Goal: Information Seeking & Learning: Understand process/instructions

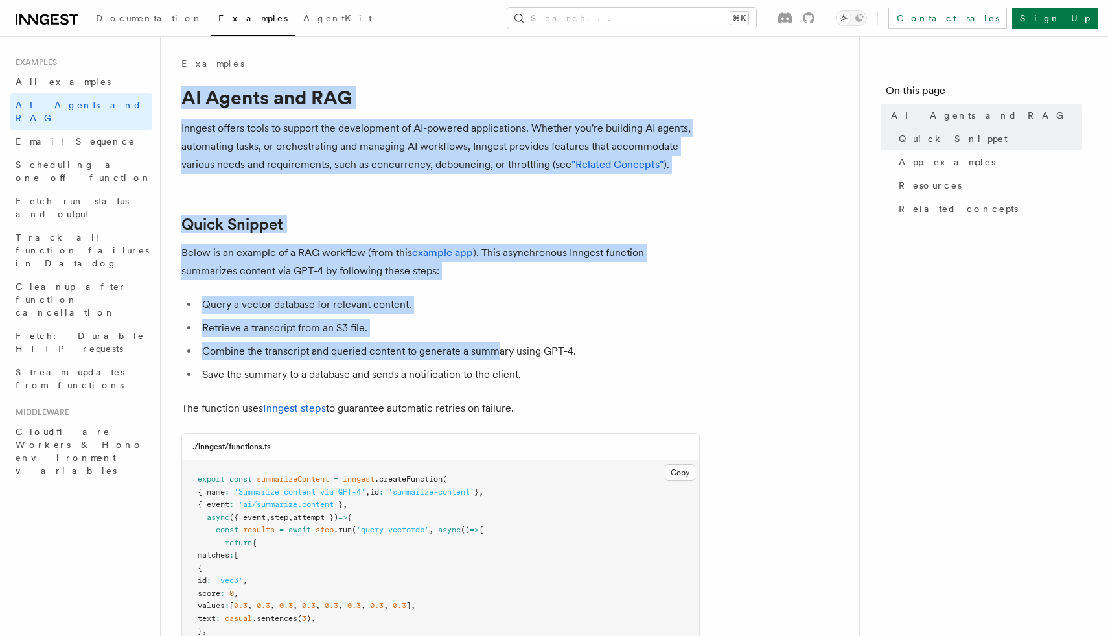
drag, startPoint x: 183, startPoint y: 101, endPoint x: 492, endPoint y: 364, distance: 405.6
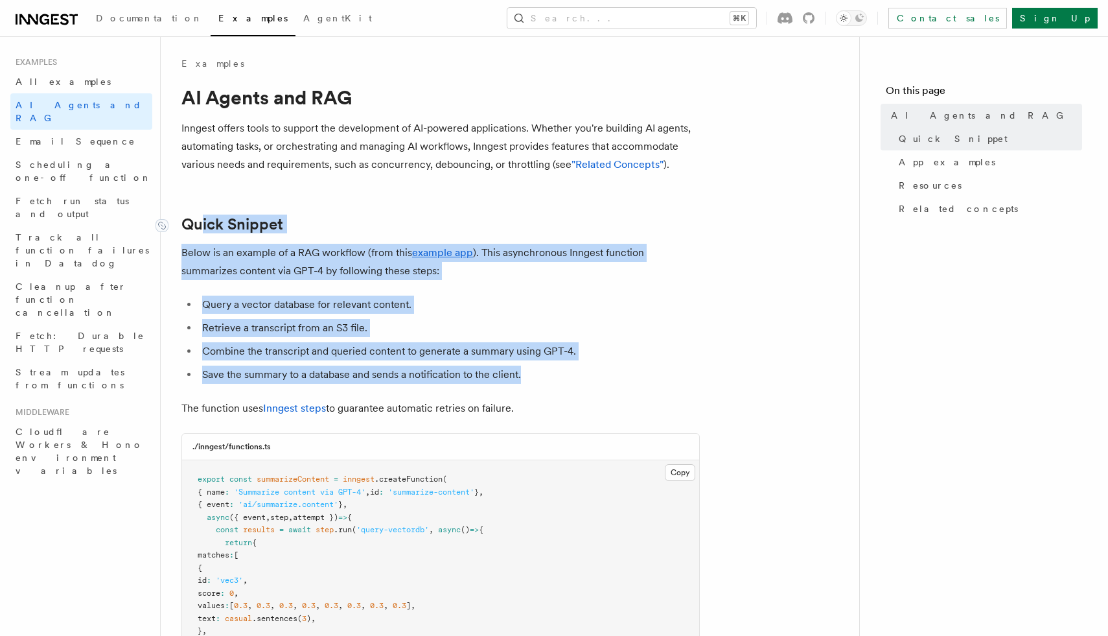
drag, startPoint x: 543, startPoint y: 379, endPoint x: 200, endPoint y: 233, distance: 372.3
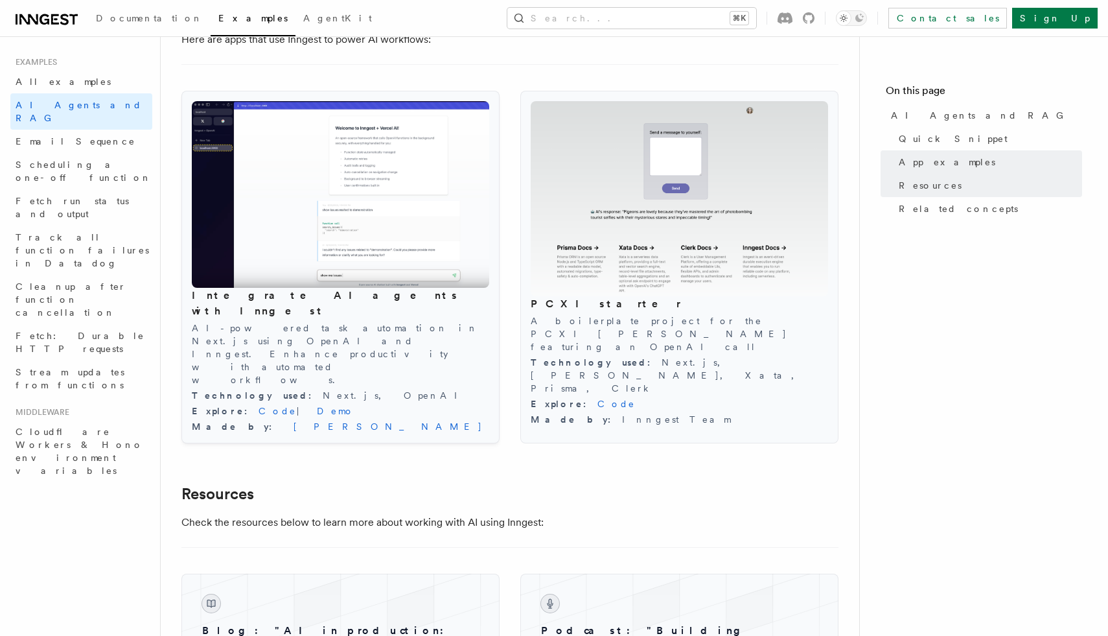
scroll to position [1377, 0]
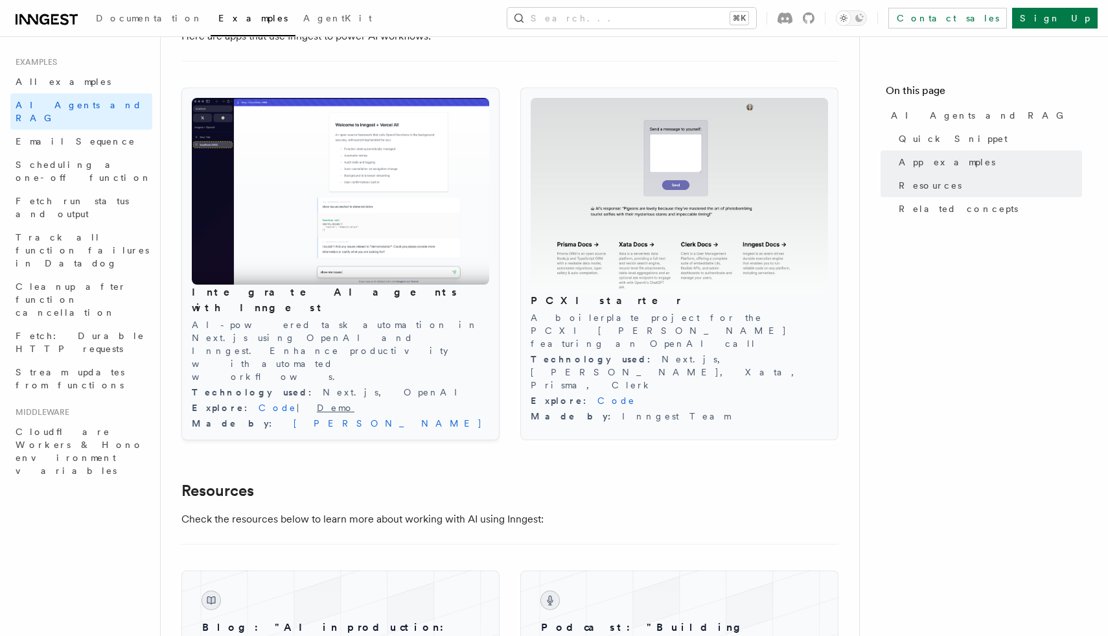
click at [317, 403] on link "Demo" at bounding box center [336, 408] width 38 height 10
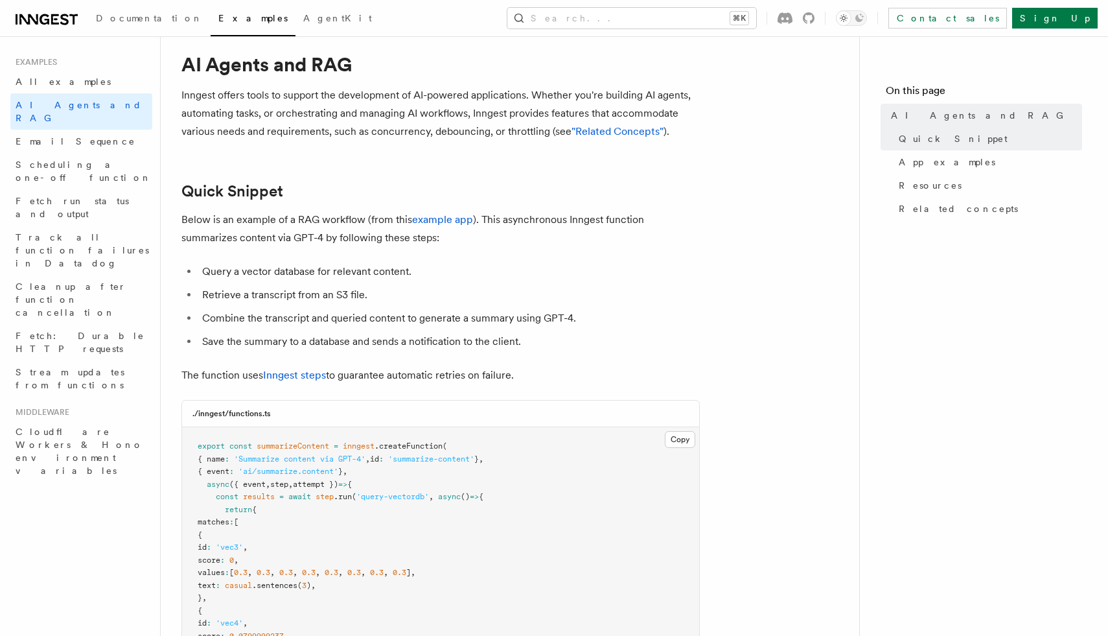
scroll to position [31, 0]
click at [460, 222] on link "example app" at bounding box center [442, 221] width 61 height 12
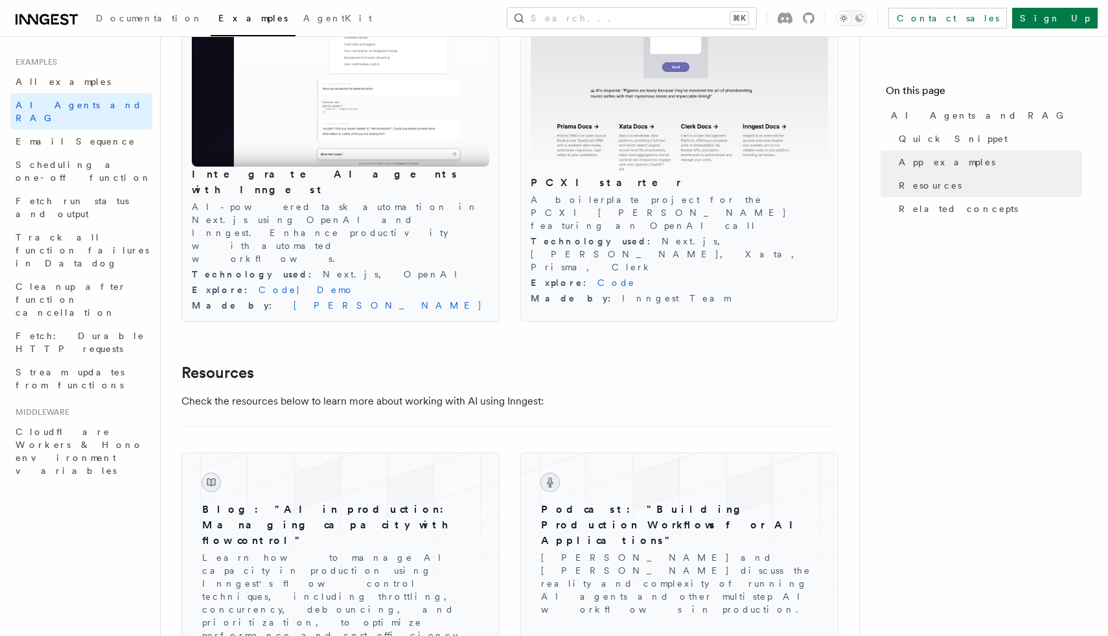
scroll to position [1497, 0]
click at [317, 283] on link "Demo" at bounding box center [336, 288] width 38 height 10
